Goal: Information Seeking & Learning: Check status

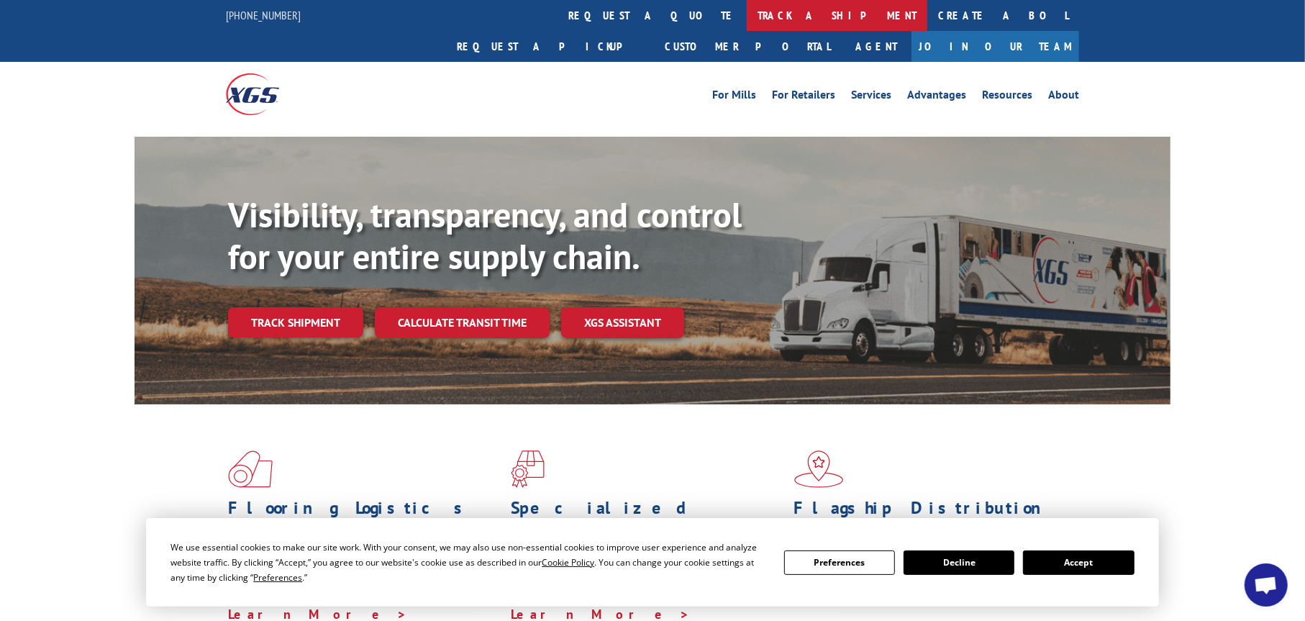
click at [747, 5] on link "track a shipment" at bounding box center [837, 15] width 181 height 31
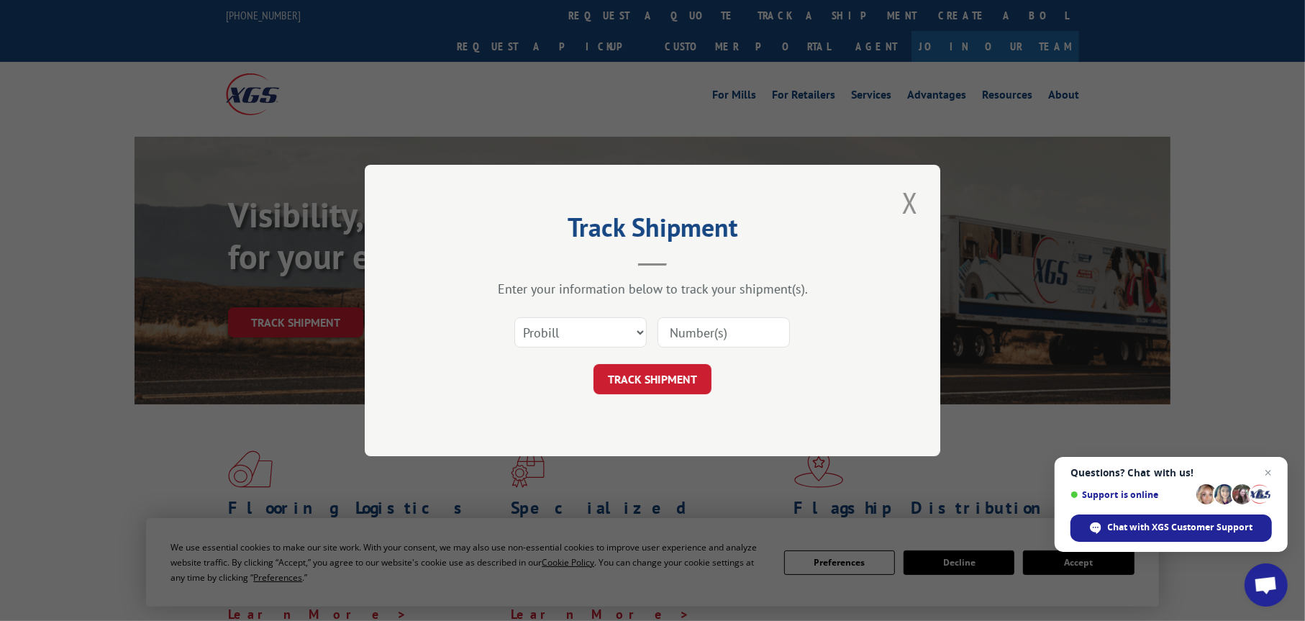
click at [717, 322] on input at bounding box center [724, 332] width 132 height 30
paste input "548465474503"
type input "548465474503"
click at [660, 384] on button "TRACK SHIPMENT" at bounding box center [653, 379] width 118 height 30
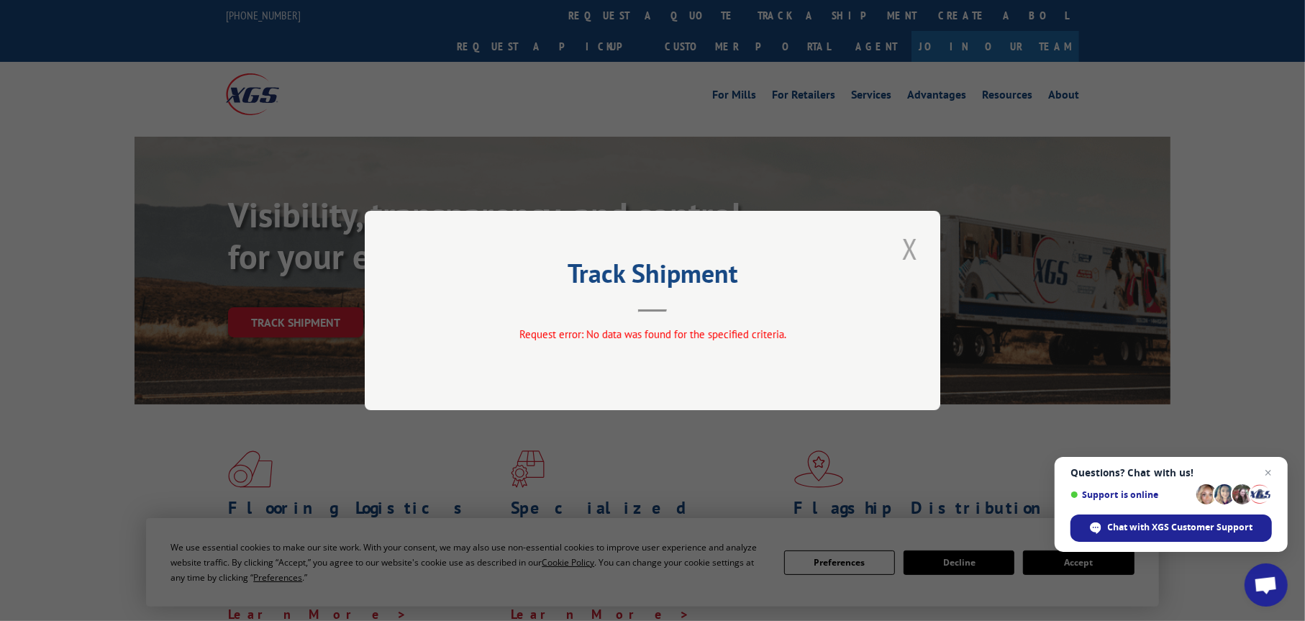
click at [913, 245] on button "Close modal" at bounding box center [910, 249] width 24 height 40
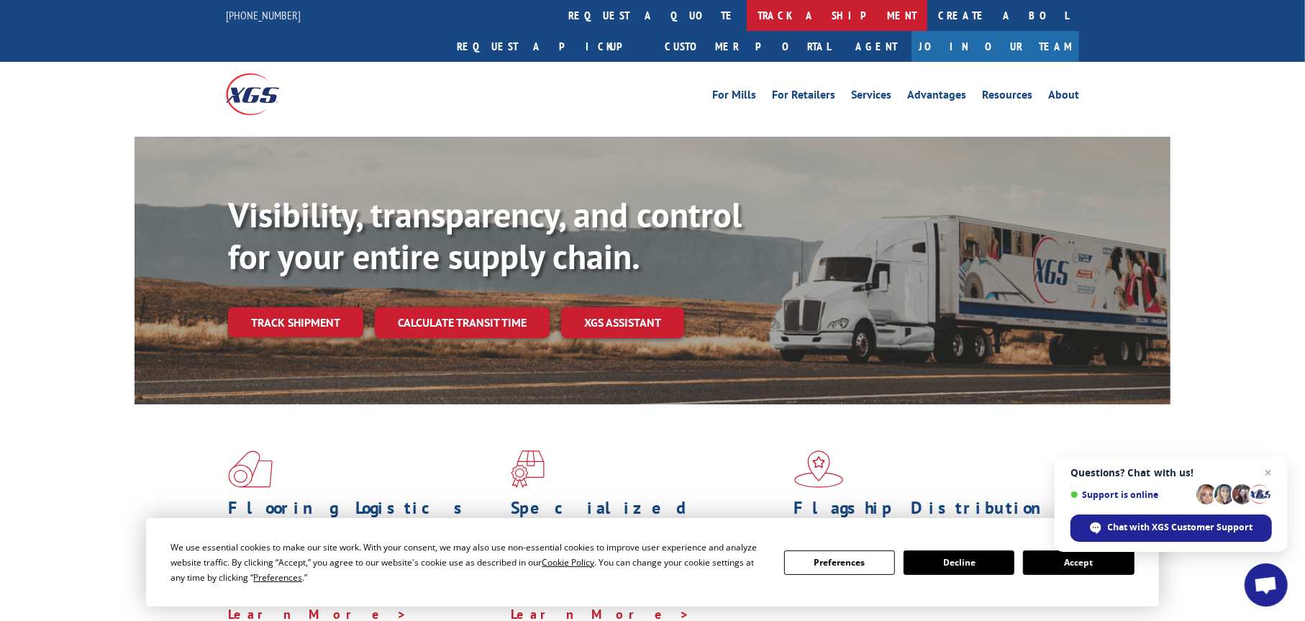
click at [747, 3] on link "track a shipment" at bounding box center [837, 15] width 181 height 31
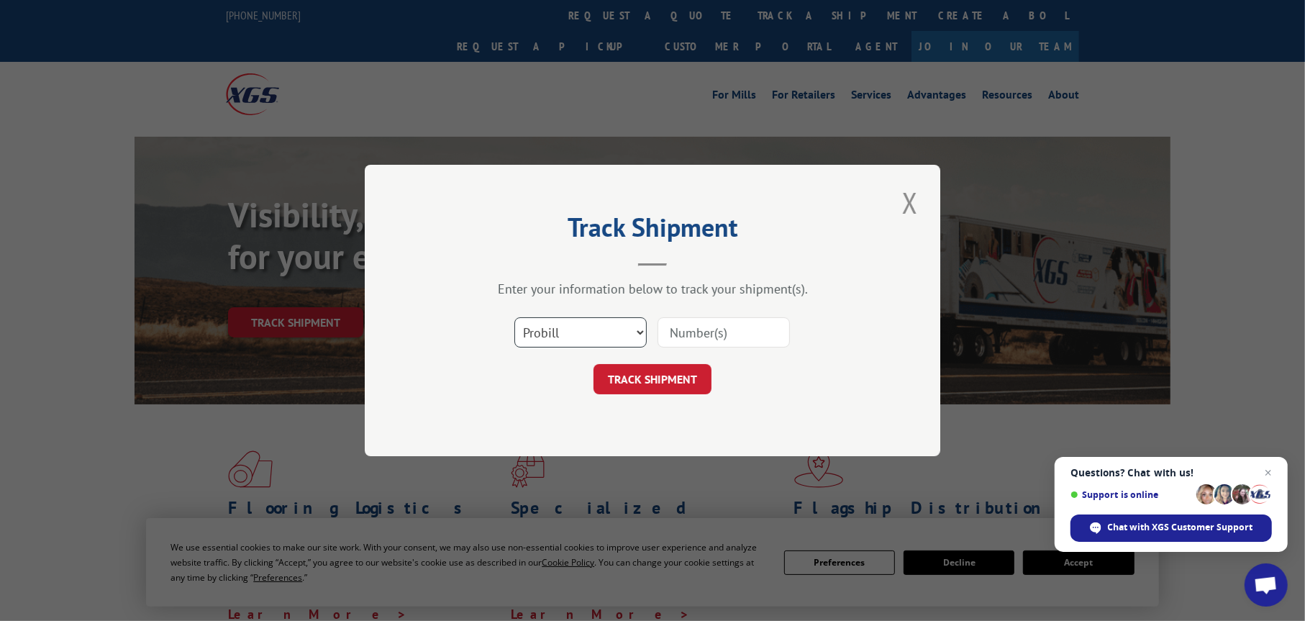
click at [566, 333] on select "Select category... Probill BOL PO" at bounding box center [581, 332] width 132 height 30
select select "bol"
click at [515, 317] on select "Select category... Probill BOL PO" at bounding box center [581, 332] width 132 height 30
click at [700, 330] on input at bounding box center [724, 332] width 132 height 30
paste input "548465474503"
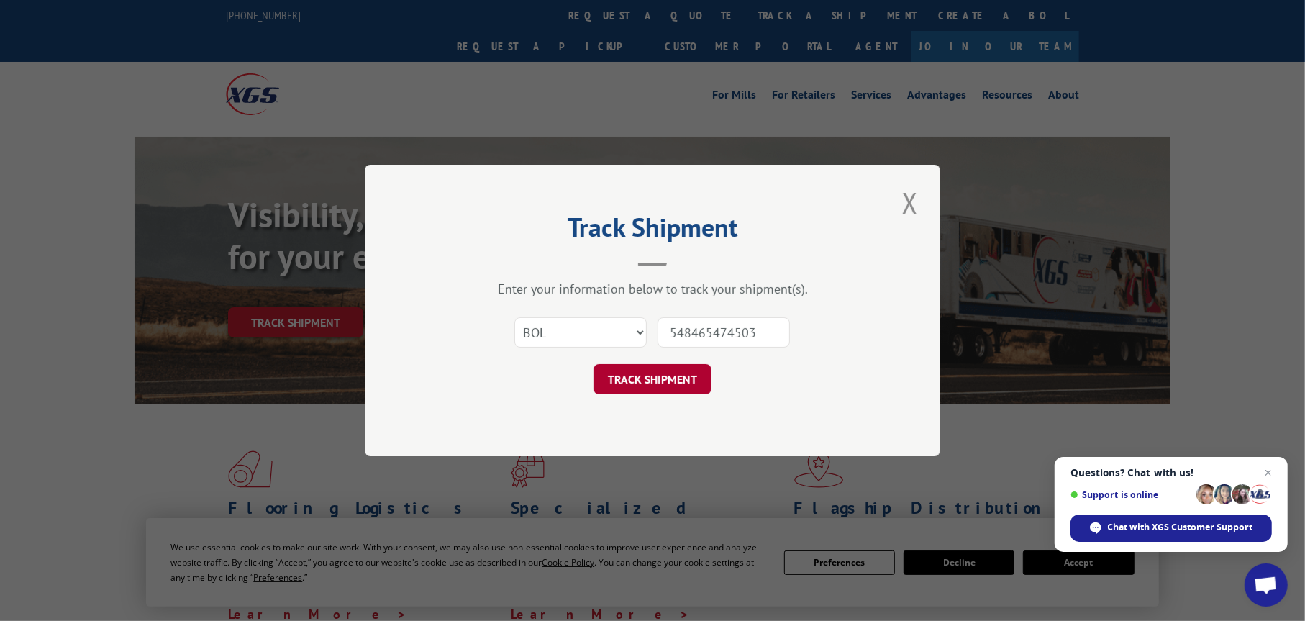
type input "548465474503"
click at [619, 378] on button "TRACK SHIPMENT" at bounding box center [653, 379] width 118 height 30
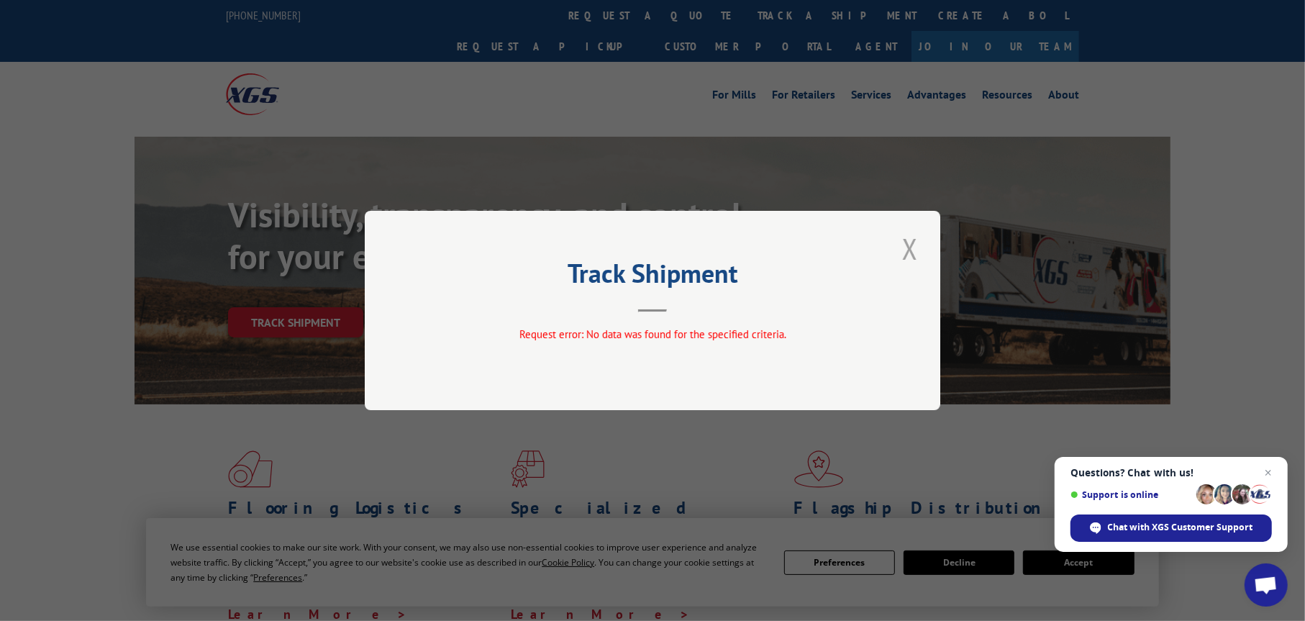
click at [909, 249] on button "Close modal" at bounding box center [910, 249] width 24 height 40
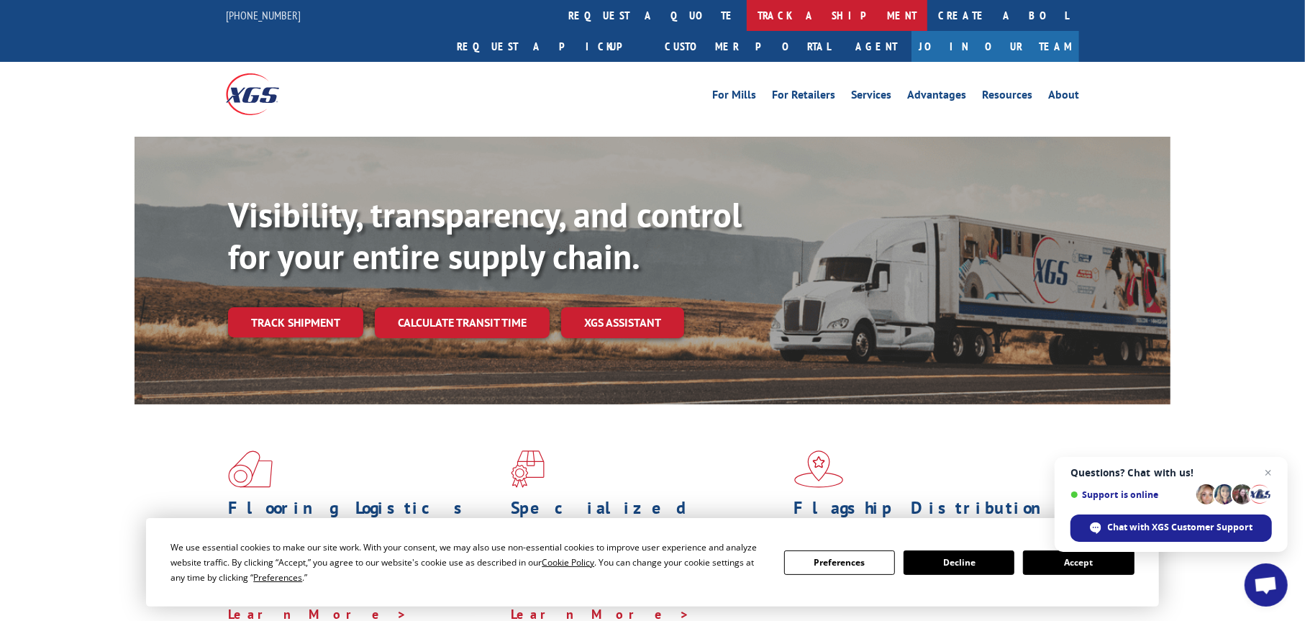
click at [747, 22] on link "track a shipment" at bounding box center [837, 15] width 181 height 31
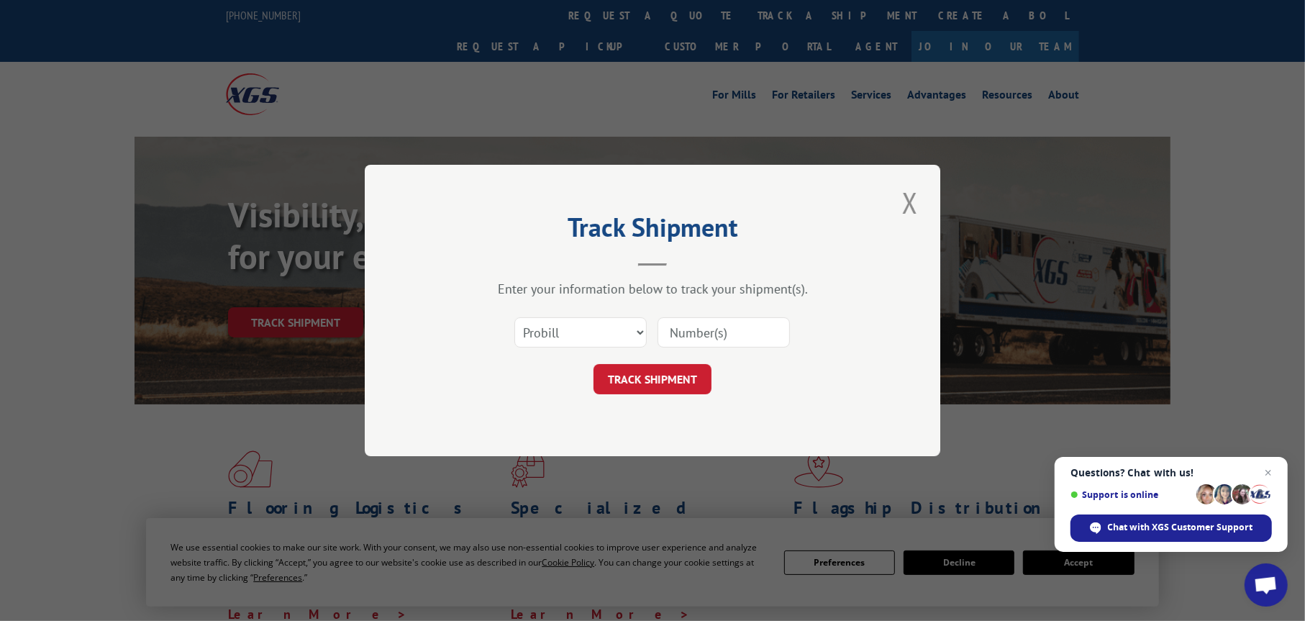
click at [680, 334] on input at bounding box center [724, 332] width 132 height 30
paste input "17257185"
type input "17257185"
click at [661, 370] on button "TRACK SHIPMENT" at bounding box center [653, 379] width 118 height 30
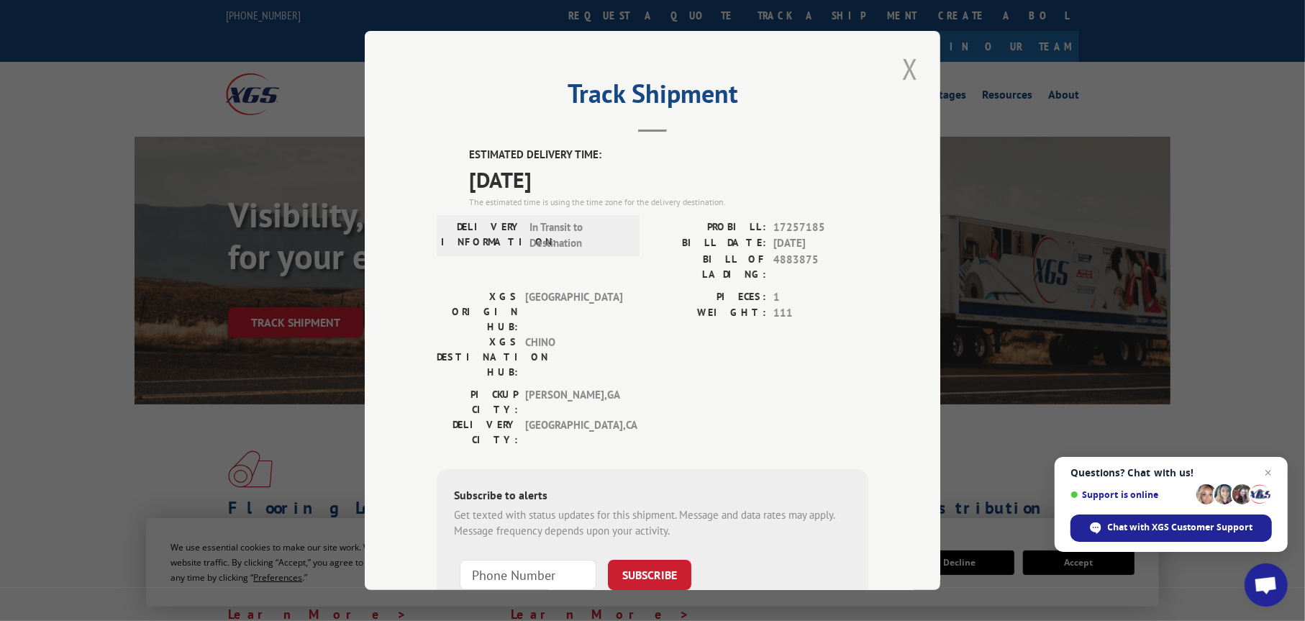
click at [906, 64] on button "Close modal" at bounding box center [910, 69] width 24 height 40
